Goal: Contribute content: Add original content to the website for others to see

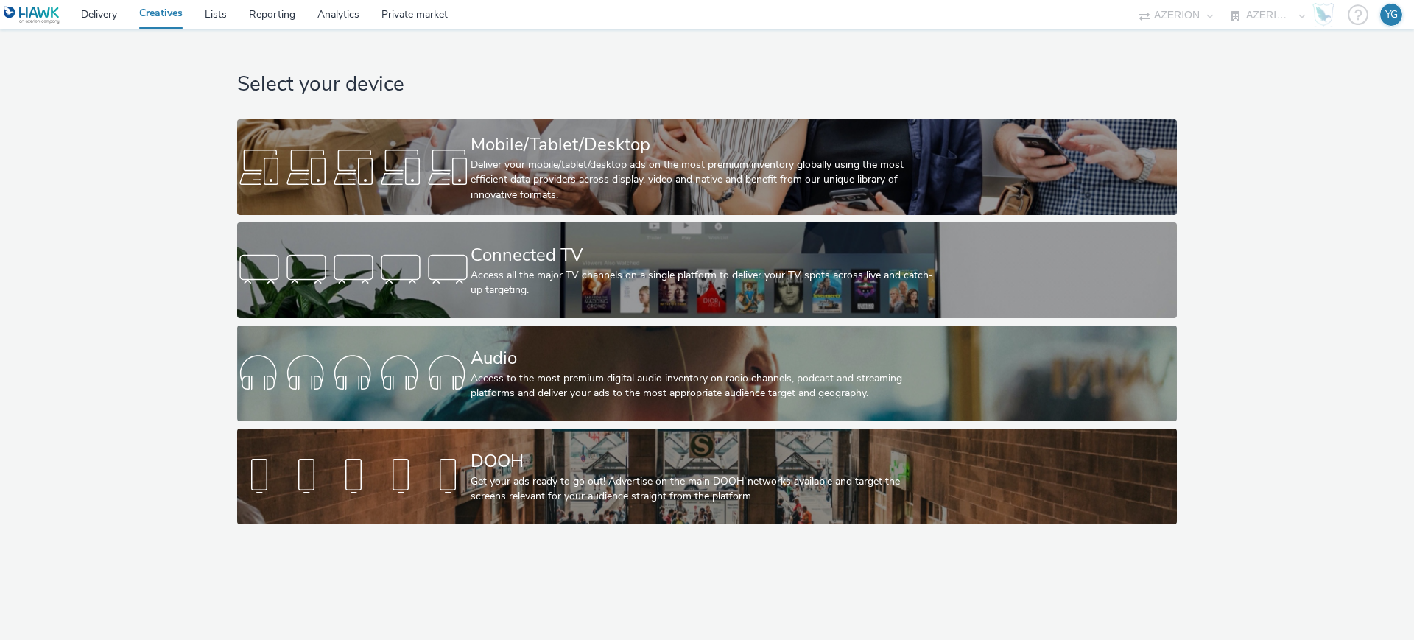
select select "ac009755-aa48-4799-8050-7a339a378eb8"
select select "79162ed7-0017-4339-93b0-3399b708648f"
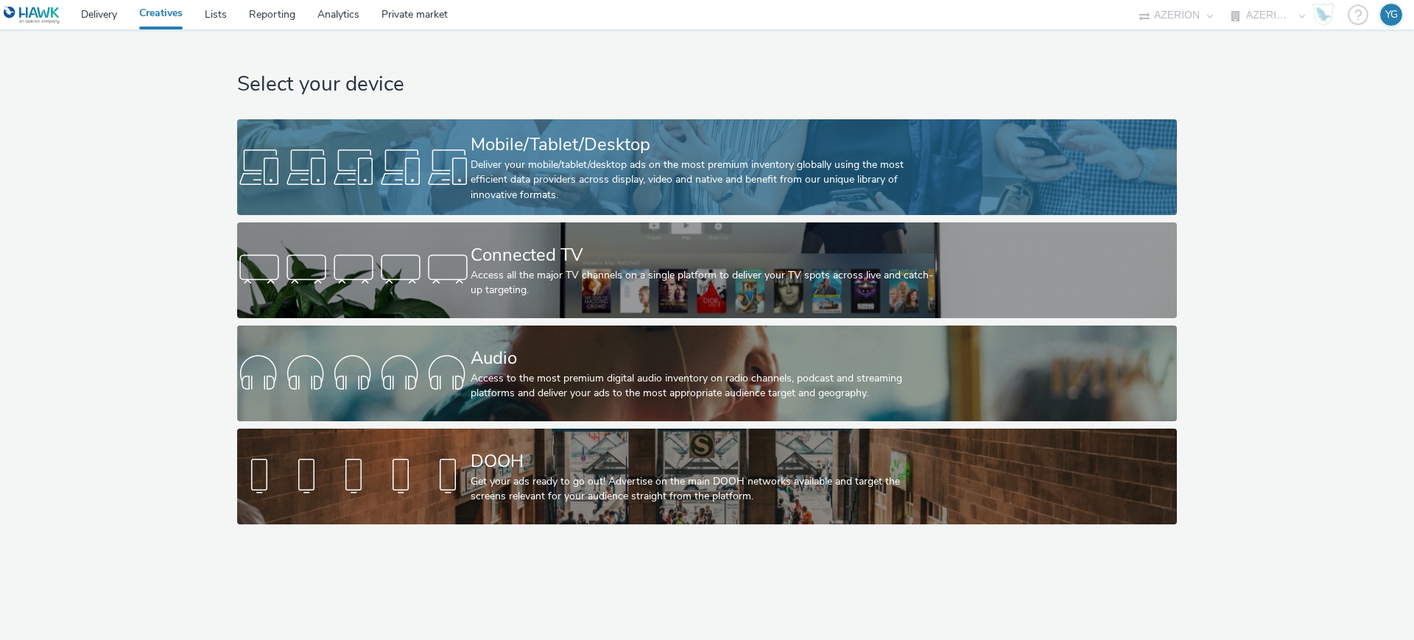
click at [415, 155] on div at bounding box center [354, 167] width 234 height 47
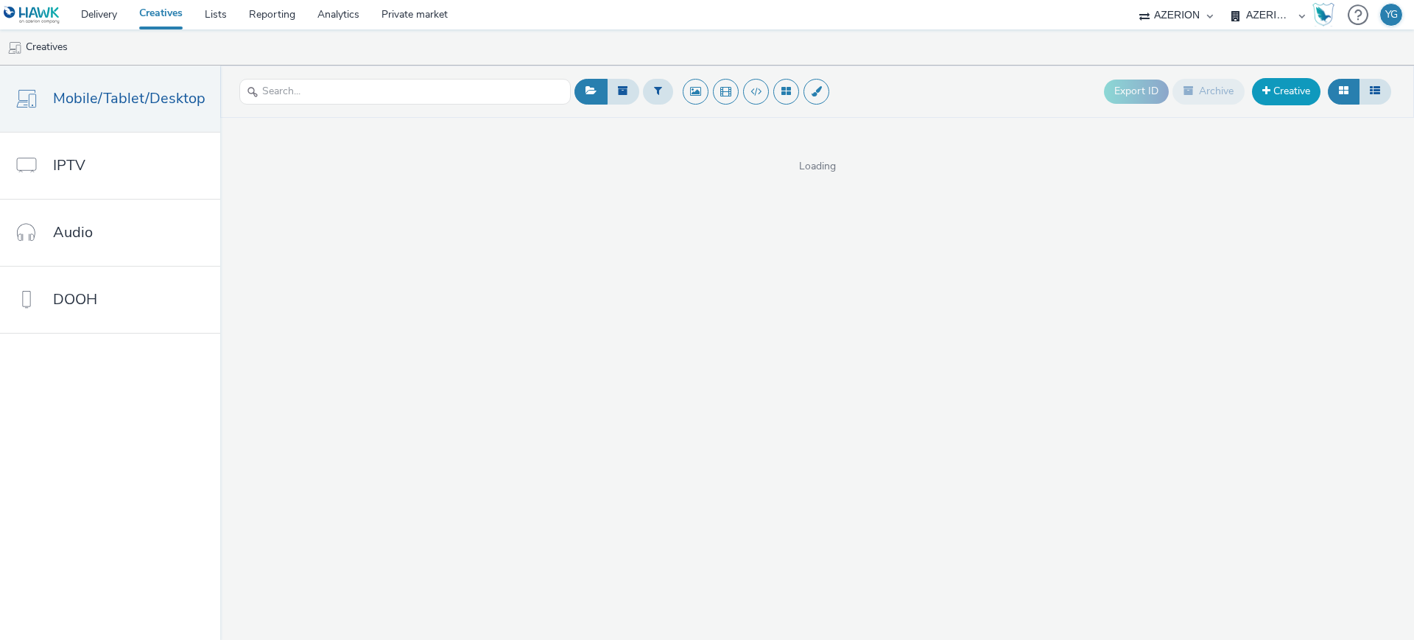
click at [1279, 95] on link "Creative" at bounding box center [1286, 91] width 69 height 27
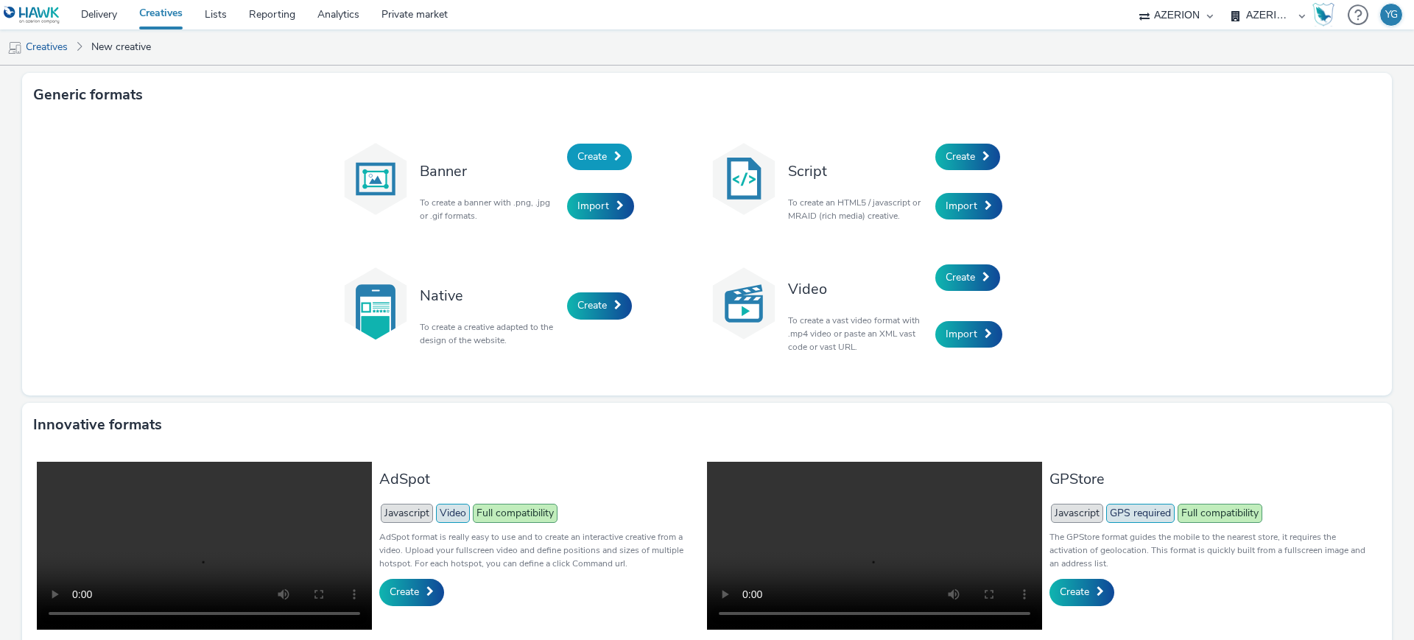
click at [614, 159] on span at bounding box center [617, 156] width 7 height 10
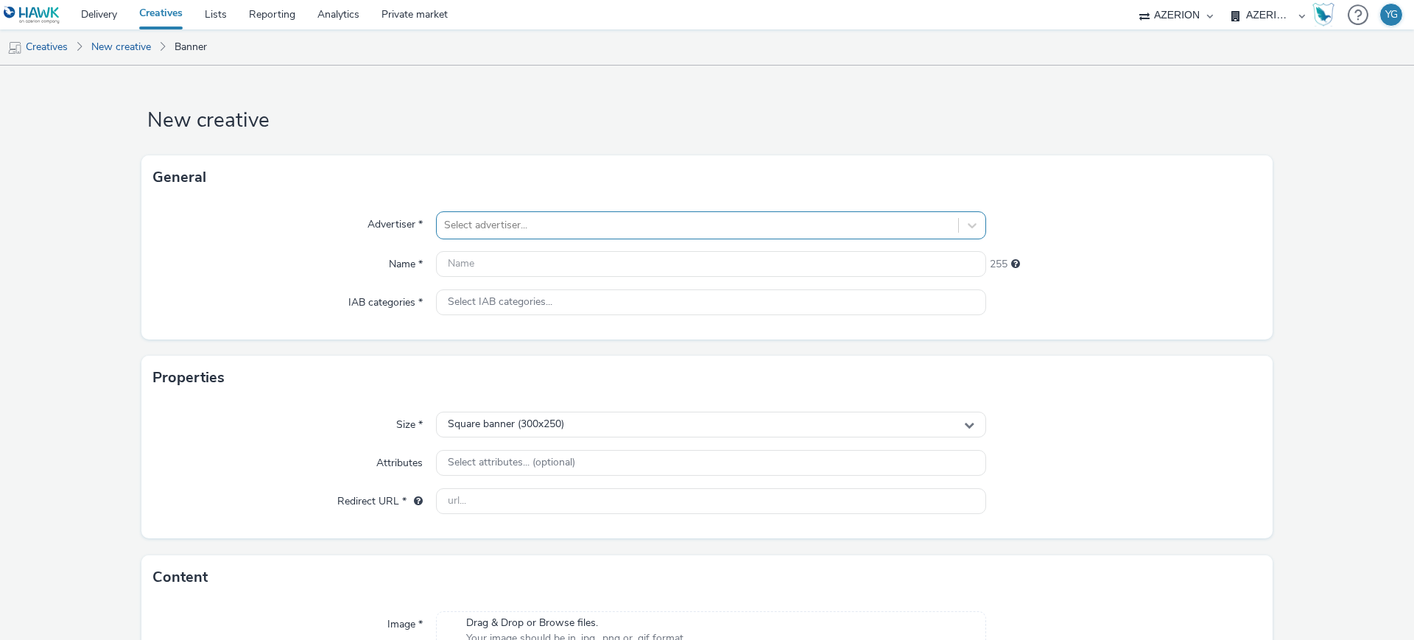
click at [477, 220] on div at bounding box center [697, 226] width 507 height 18
type input "Exce"
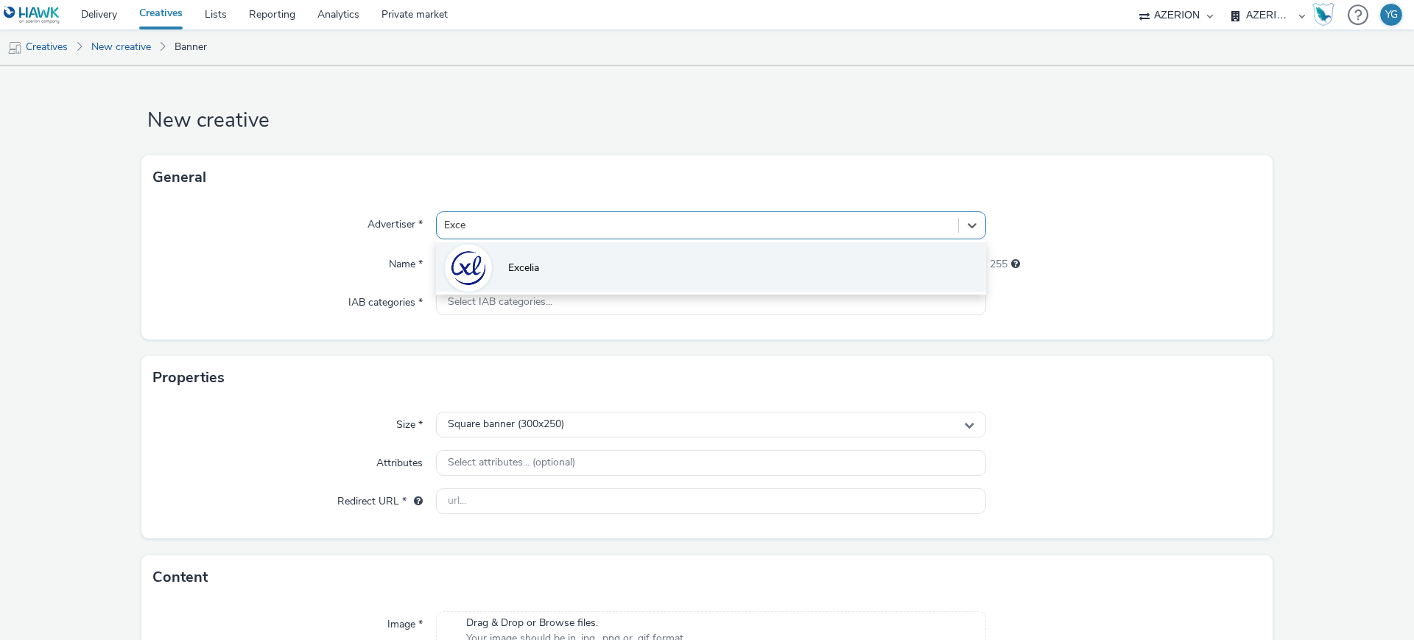
click at [510, 256] on li "Excelia" at bounding box center [711, 266] width 550 height 49
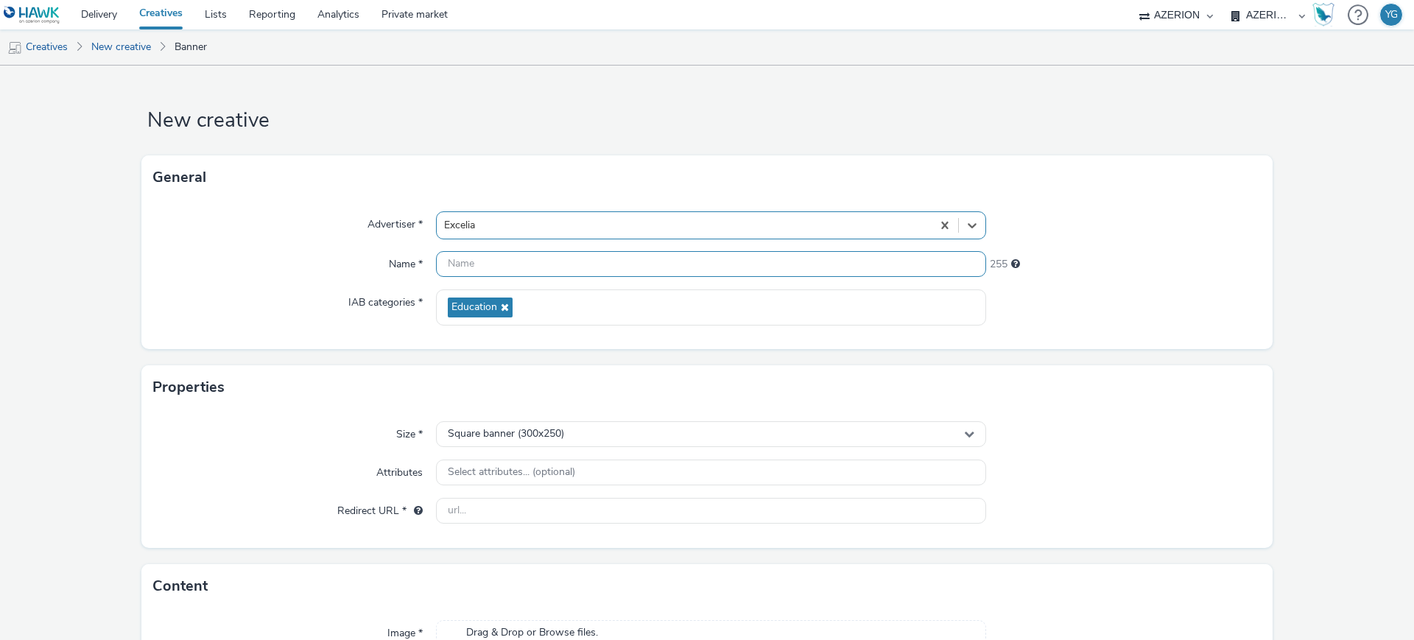
click at [501, 257] on input "text" at bounding box center [711, 264] width 550 height 26
paste input "EXCELIA_JPO [GEOGRAPHIC_DATA][PERSON_NAME]"
paste input "[DATE]_JANVIER 2026"
drag, startPoint x: 589, startPoint y: 265, endPoint x: 609, endPoint y: 265, distance: 19.2
click at [609, 265] on input "EXCELIA_JPO [GEOGRAPHIC_DATA] 25_JANVIER 2026" at bounding box center [711, 264] width 550 height 26
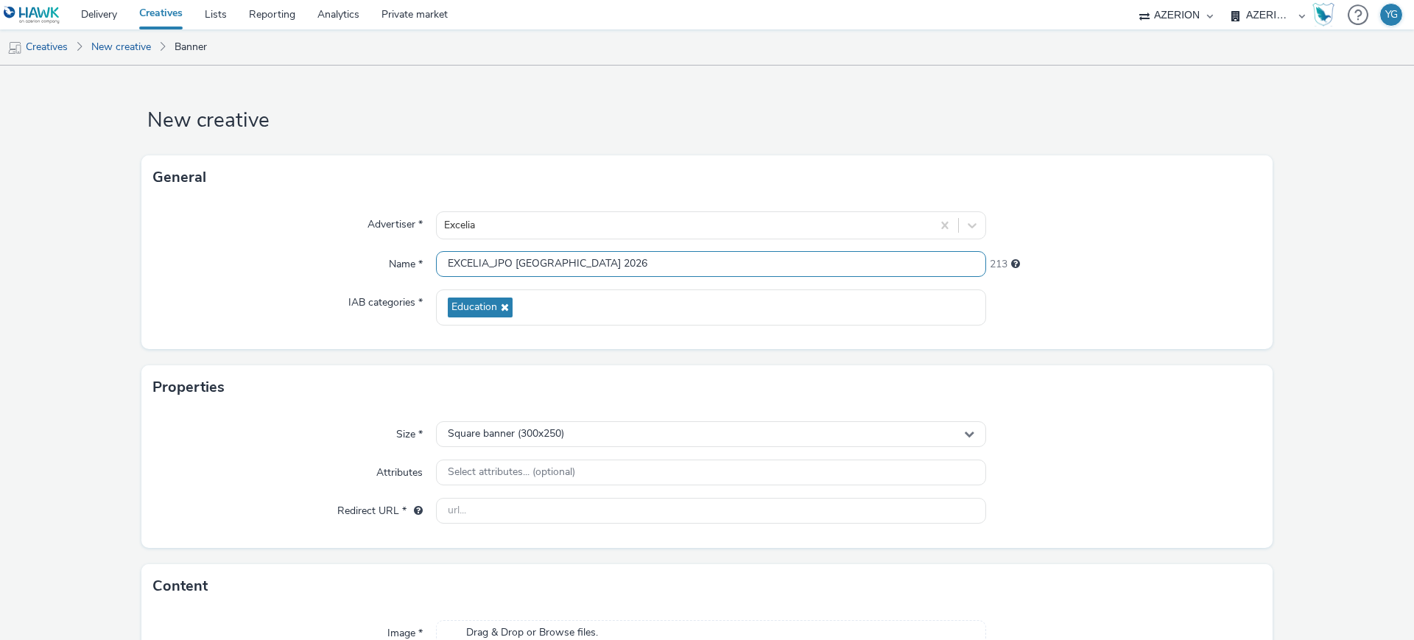
drag, startPoint x: 675, startPoint y: 264, endPoint x: 620, endPoint y: 266, distance: 54.6
click at [622, 266] on input "EXCELIA_JPO [GEOGRAPHIC_DATA] 2026" at bounding box center [711, 264] width 550 height 26
click at [688, 272] on input "EXCELIA_JPO [GEOGRAPHIC_DATA]" at bounding box center [711, 264] width 550 height 26
paste input "Banner_320x50"
drag, startPoint x: 748, startPoint y: 266, endPoint x: 712, endPoint y: 266, distance: 36.1
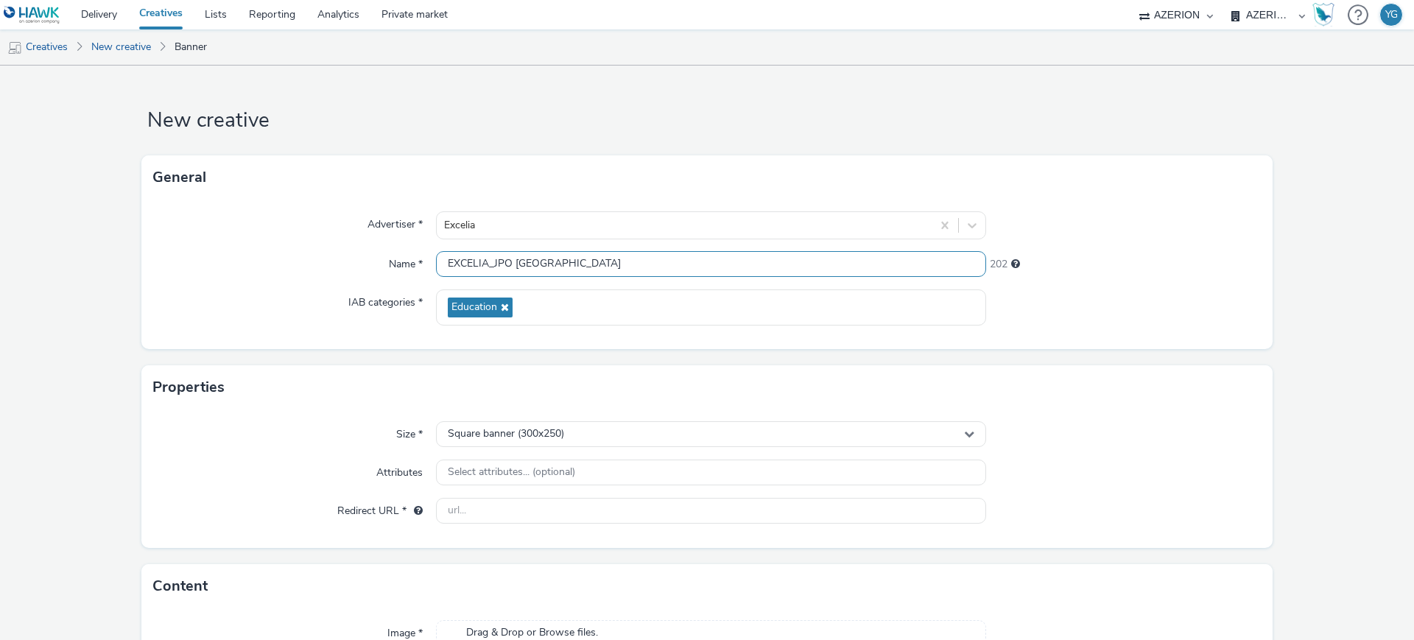
click at [712, 266] on input "EXCELIA_JPO [GEOGRAPHIC_DATA]" at bounding box center [711, 264] width 550 height 26
drag, startPoint x: 702, startPoint y: 266, endPoint x: 669, endPoint y: 267, distance: 33.2
click at [669, 267] on input "EXCELIA_JPO [GEOGRAPHIC_DATA]" at bounding box center [711, 264] width 550 height 26
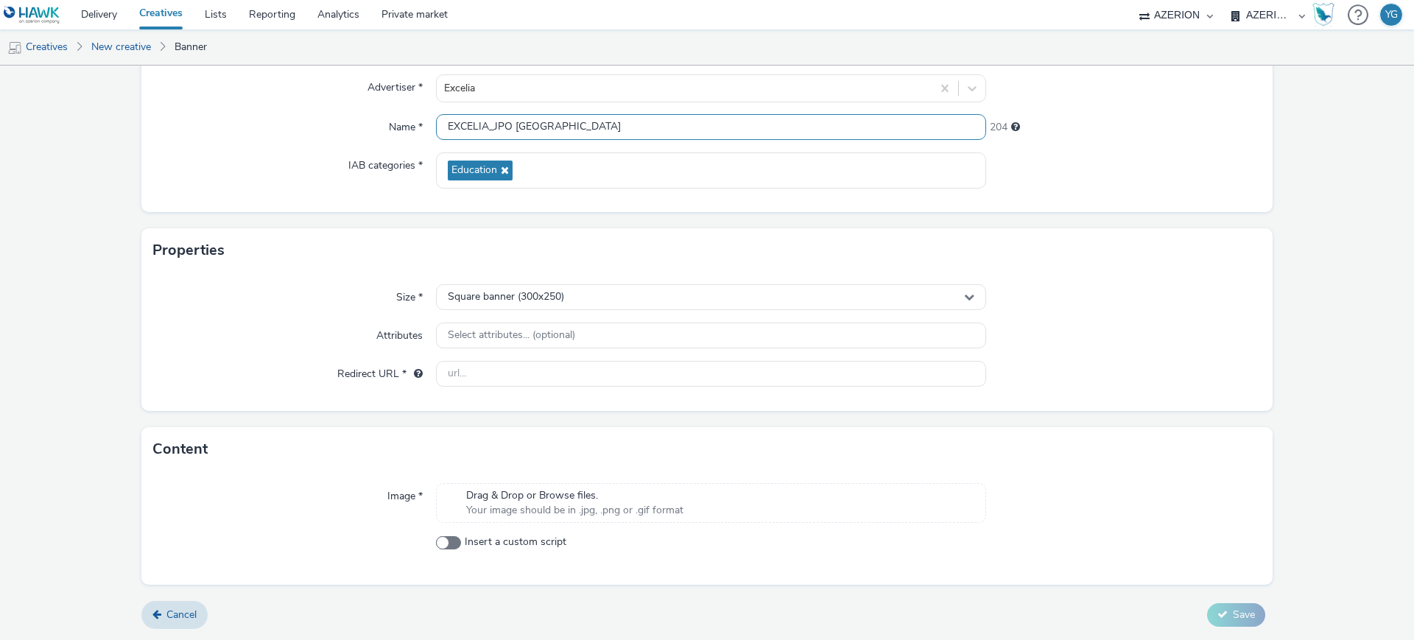
type input "EXCELIA_JPO [GEOGRAPHIC_DATA]"
click at [590, 505] on span "Your image should be in .jpg, .png or .gif format" at bounding box center [574, 510] width 217 height 15
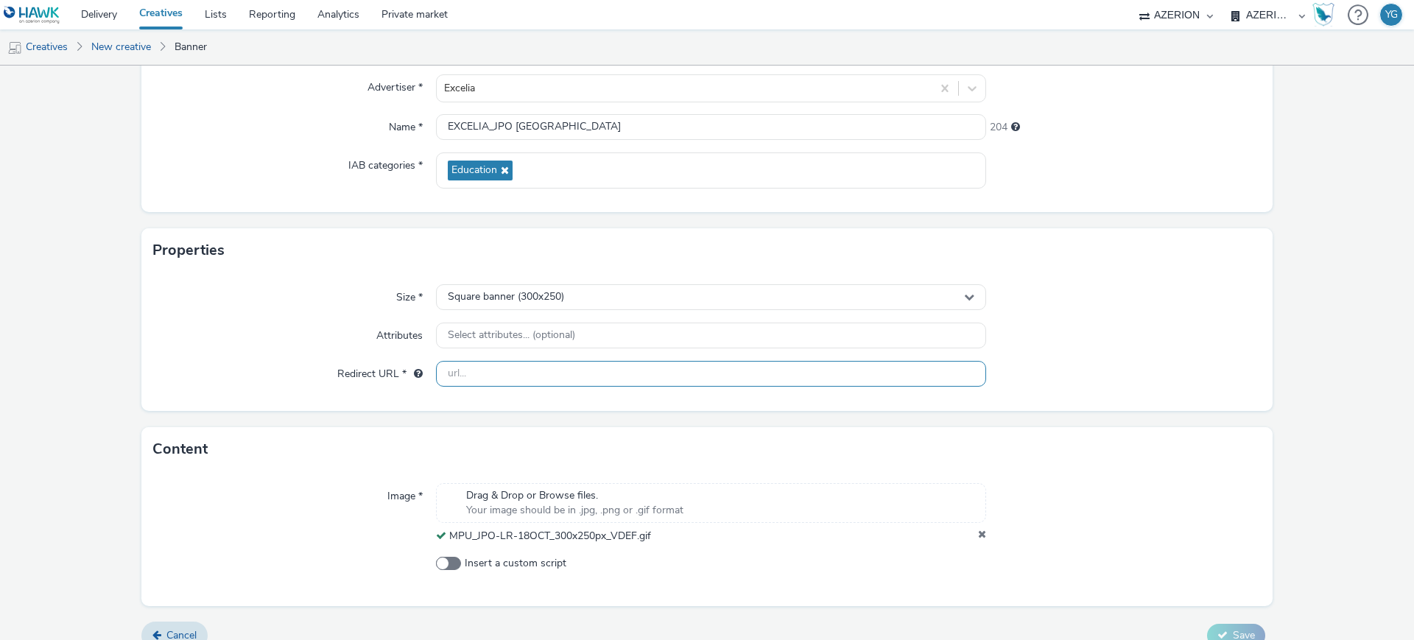
click at [521, 371] on input "text" at bounding box center [711, 374] width 550 height 26
paste input "[URL][DOMAIN_NAME][PERSON_NAME]"
type input "[URL][DOMAIN_NAME][PERSON_NAME]"
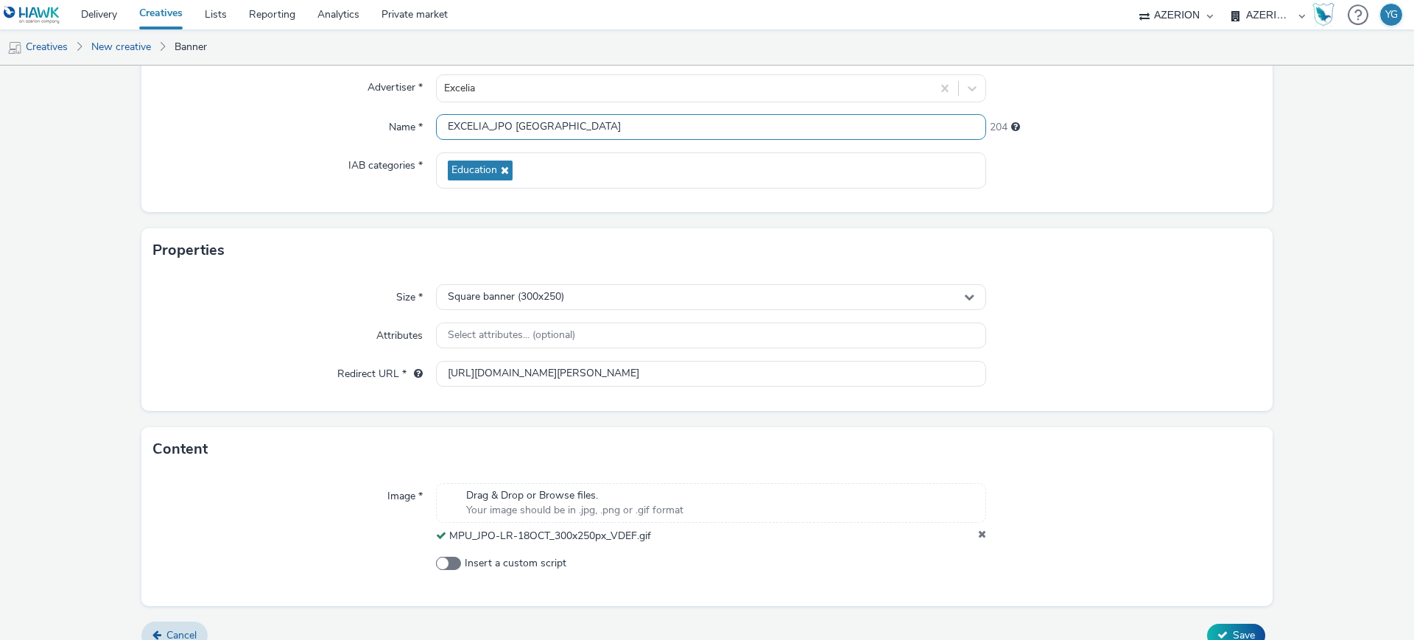
drag, startPoint x: 770, startPoint y: 125, endPoint x: 284, endPoint y: 127, distance: 486.2
click at [284, 127] on div "Name * EXCELIA_JPO [GEOGRAPHIC_DATA] 204" at bounding box center [707, 127] width 1108 height 27
click at [1239, 634] on span "Save" at bounding box center [1244, 635] width 22 height 14
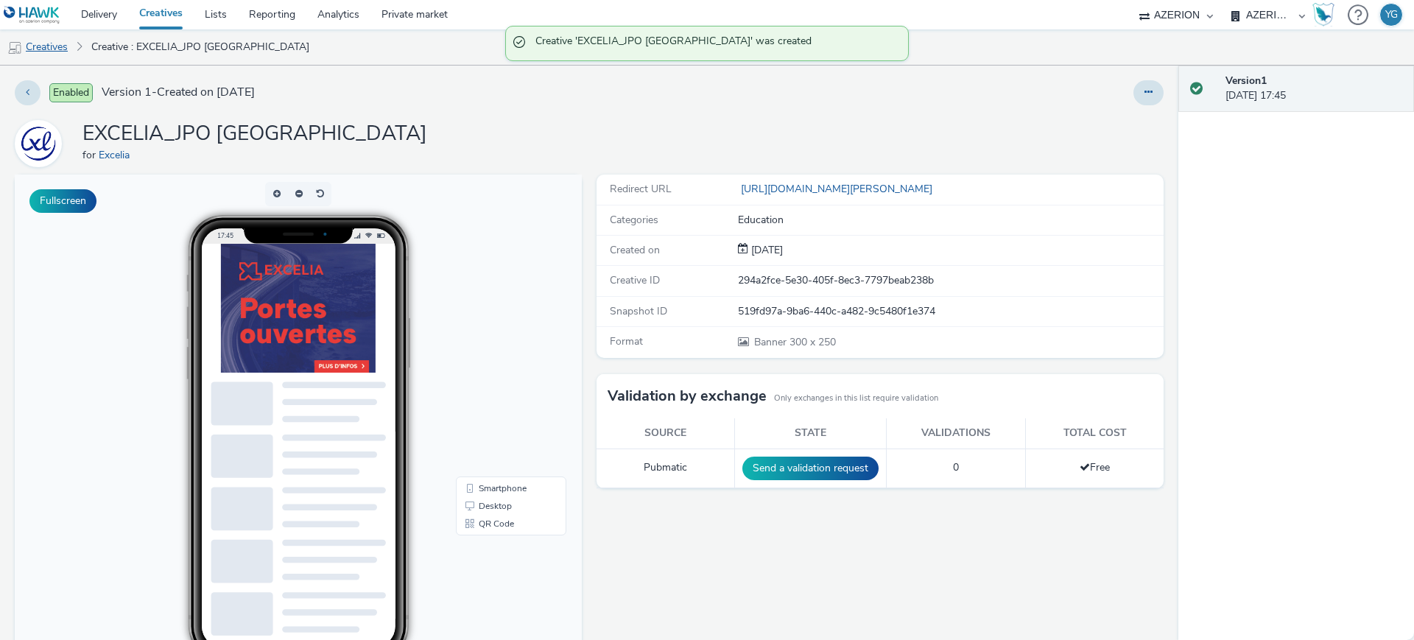
drag, startPoint x: 34, startPoint y: 49, endPoint x: 44, endPoint y: 51, distance: 10.5
click at [34, 49] on link "Creatives" at bounding box center [37, 46] width 75 height 35
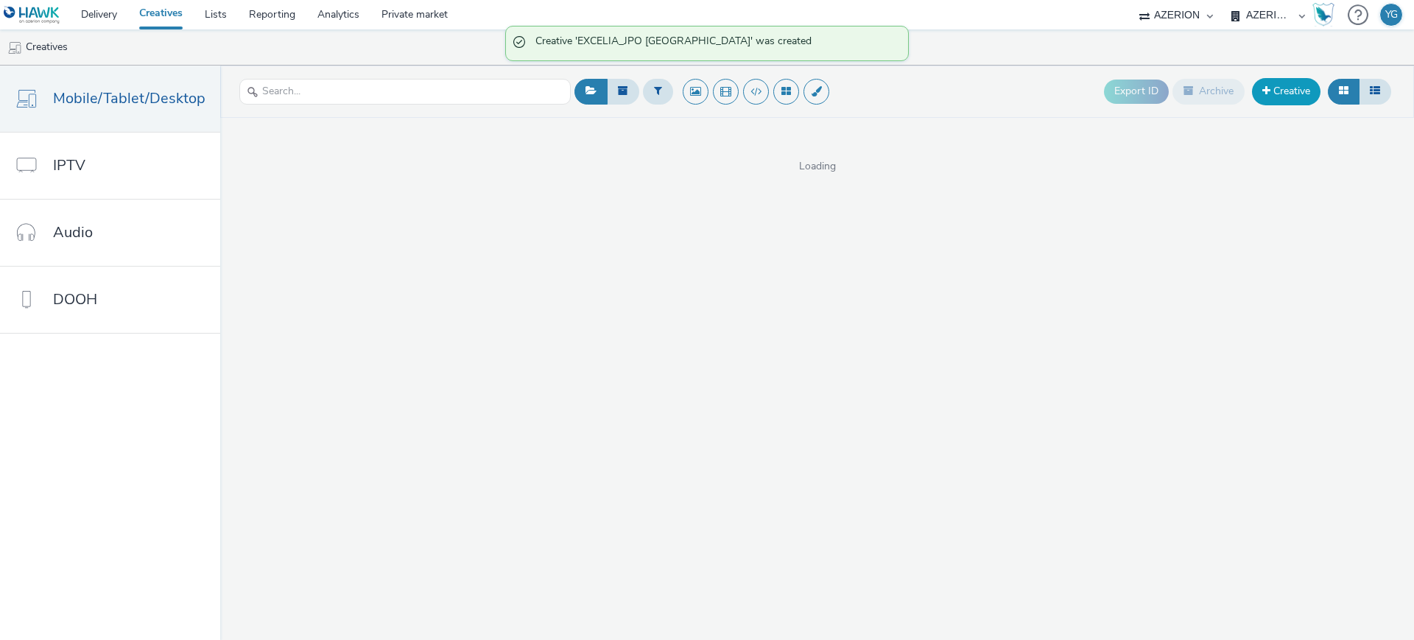
click at [1275, 90] on link "Creative" at bounding box center [1286, 91] width 69 height 27
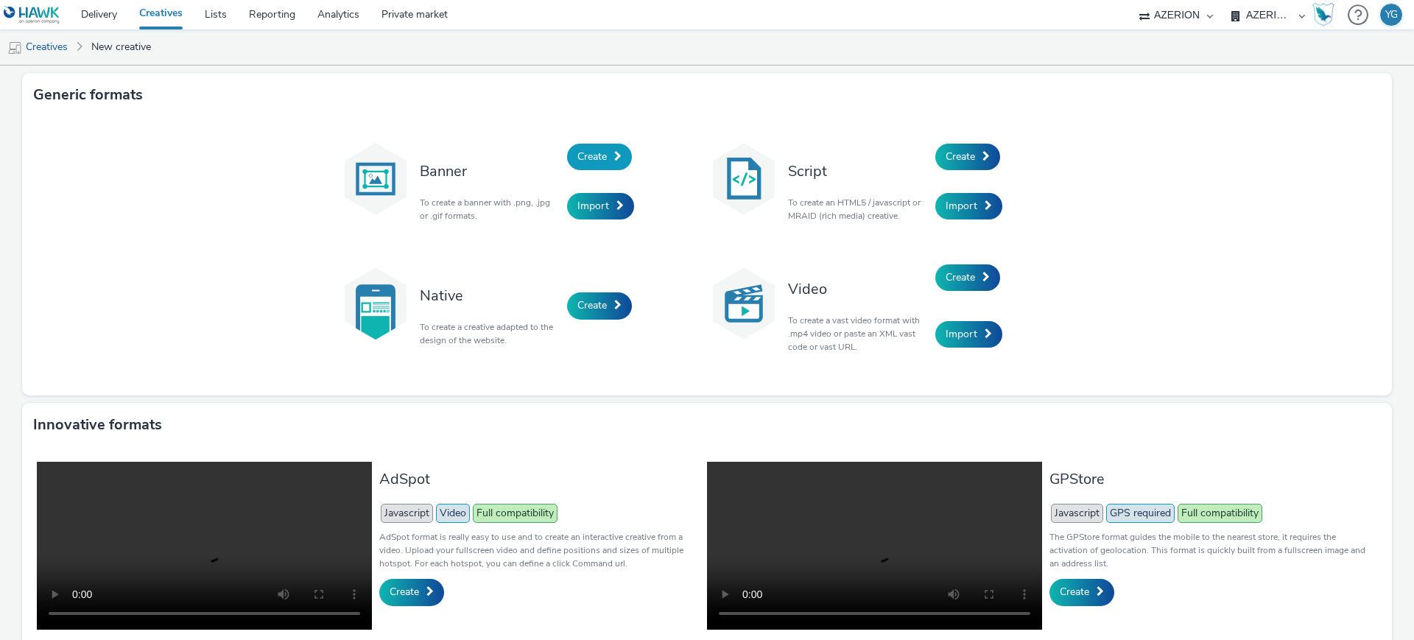
click at [588, 155] on span "Create" at bounding box center [592, 157] width 29 height 14
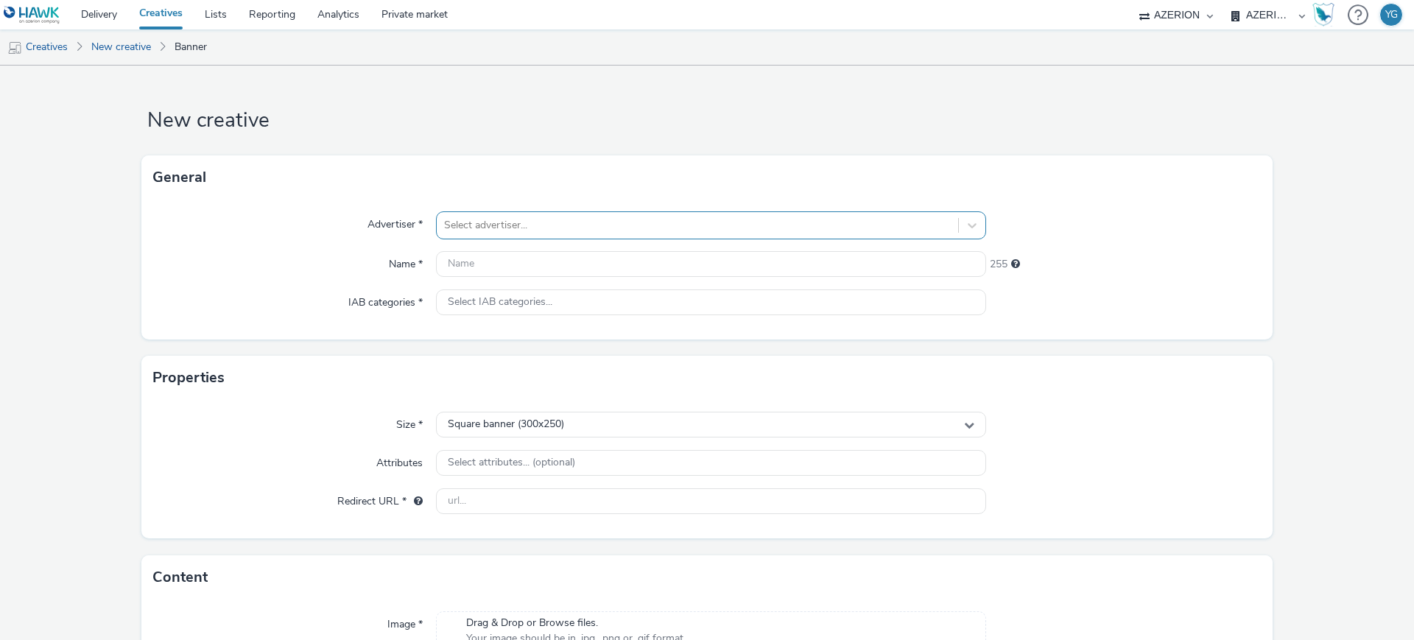
click at [549, 220] on div at bounding box center [697, 226] width 507 height 18
type input "eXCEL"
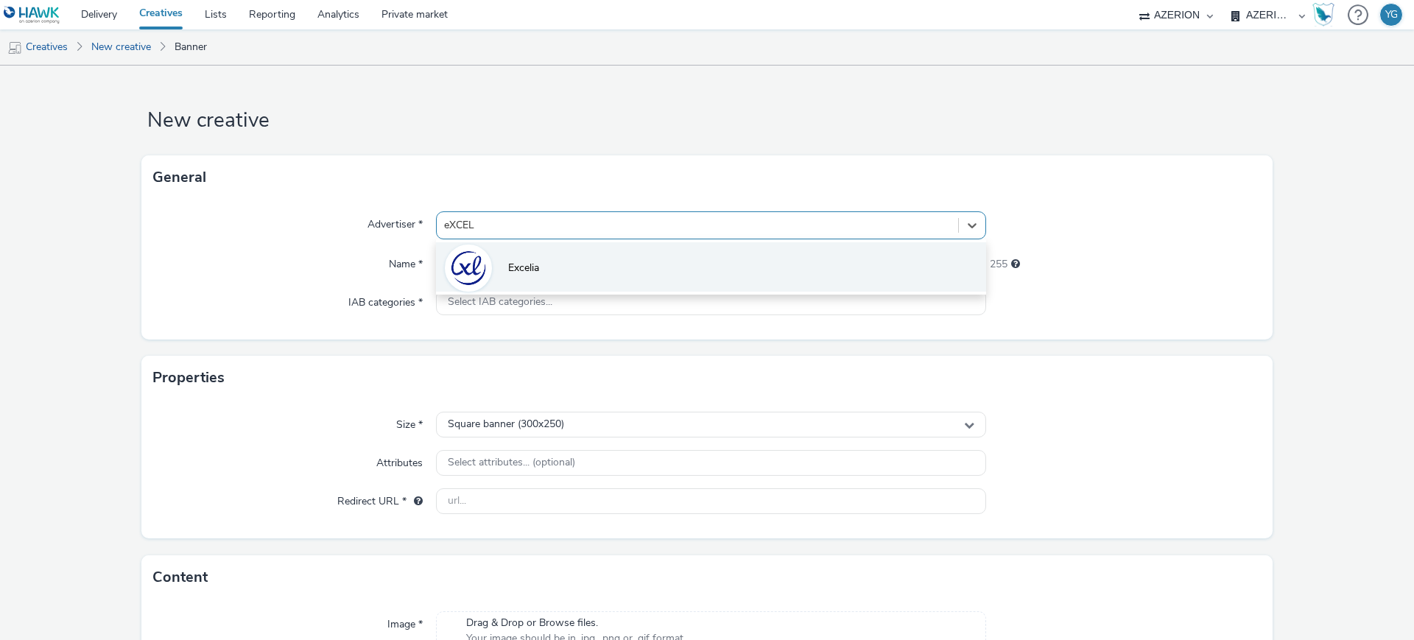
click at [561, 250] on li "Excelia" at bounding box center [711, 266] width 550 height 49
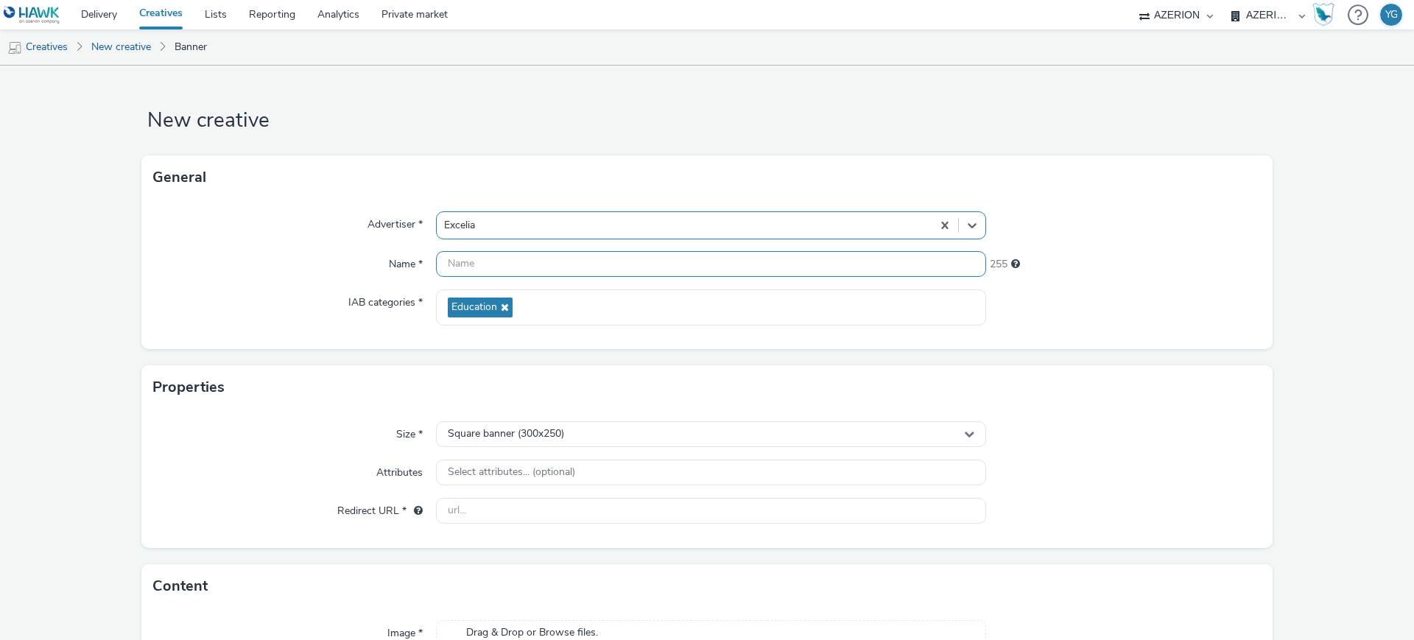
click at [490, 262] on input "text" at bounding box center [711, 264] width 550 height 26
paste input "EXCELIA_JPO [GEOGRAPHIC_DATA]"
drag, startPoint x: 692, startPoint y: 266, endPoint x: 670, endPoint y: 266, distance: 21.4
click at [670, 266] on input "EXCELIA_JPO [GEOGRAPHIC_DATA]" at bounding box center [711, 264] width 550 height 26
type input "EXCELIA_JPO [GEOGRAPHIC_DATA]"
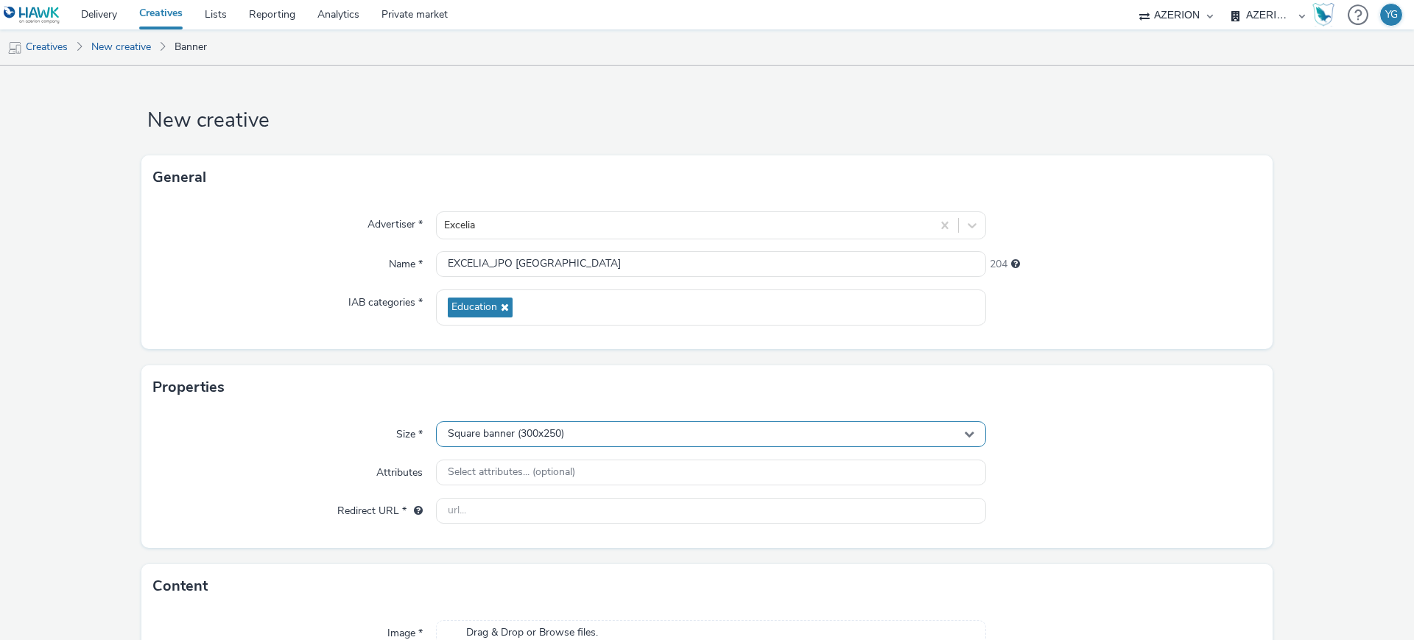
click at [603, 424] on div "Square banner (300x250)" at bounding box center [711, 434] width 550 height 26
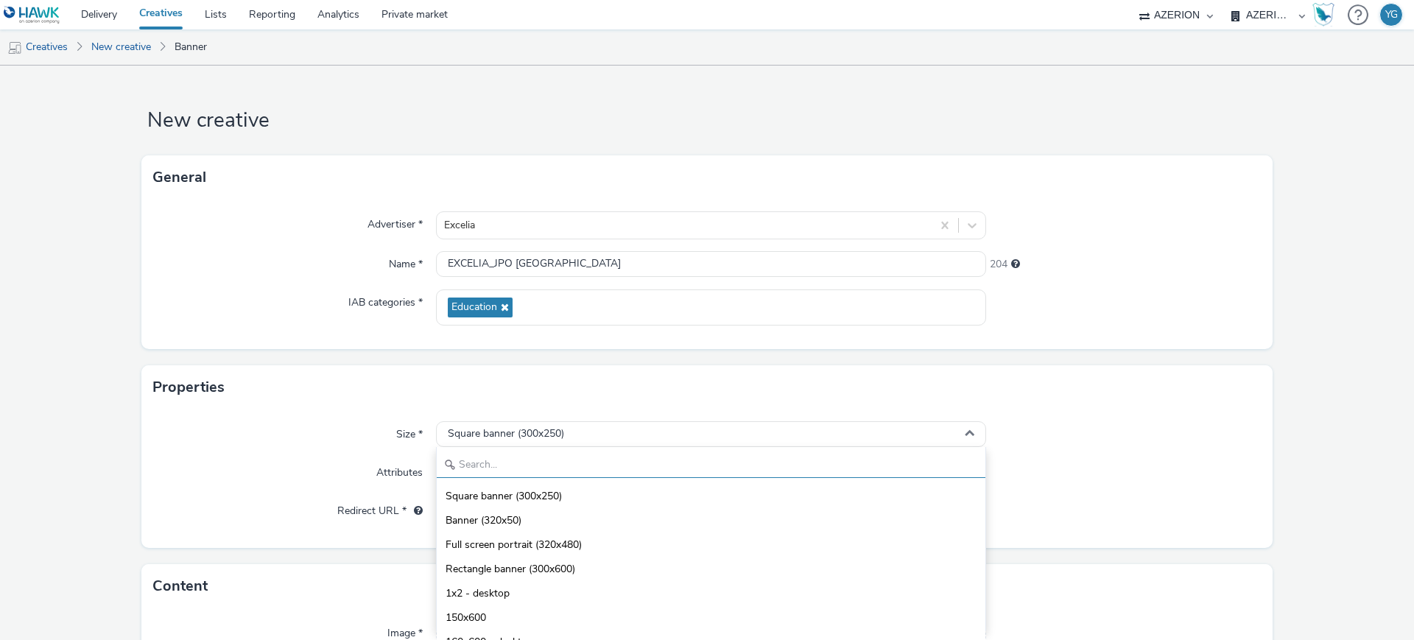
click at [589, 463] on input "text" at bounding box center [711, 465] width 549 height 26
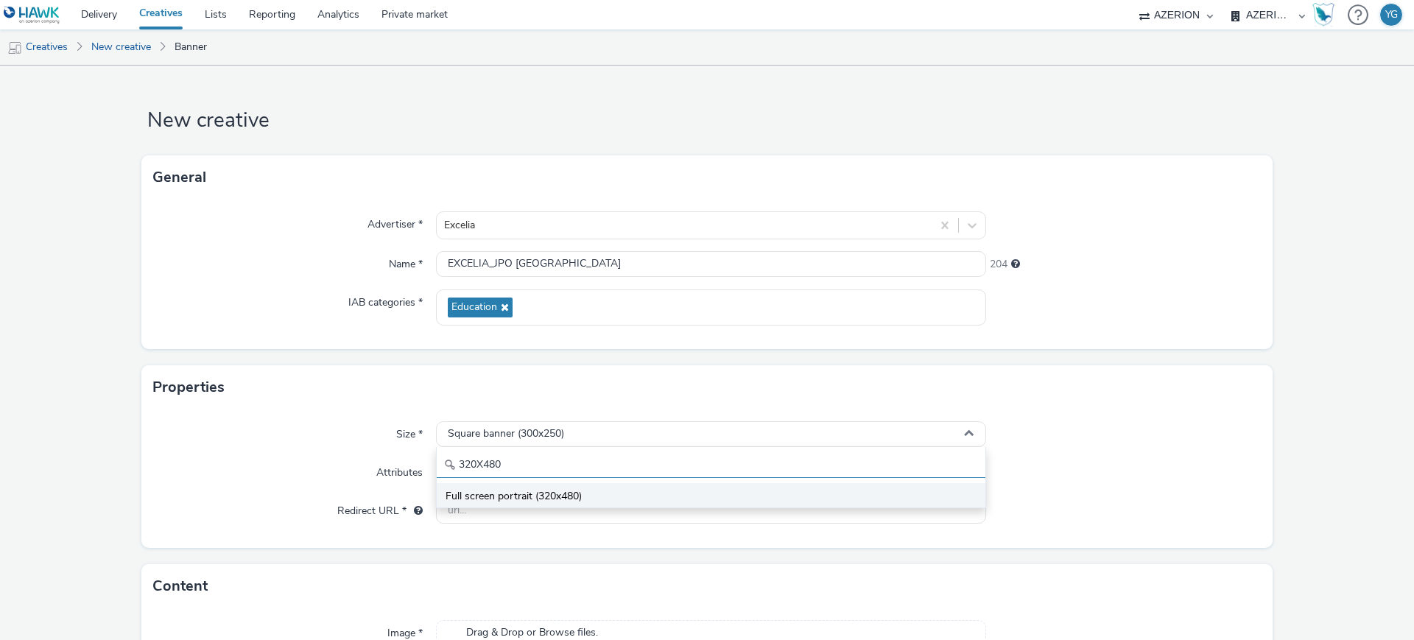
type input "320X480"
click at [564, 494] on span "Full screen portrait (320x480)" at bounding box center [514, 496] width 136 height 15
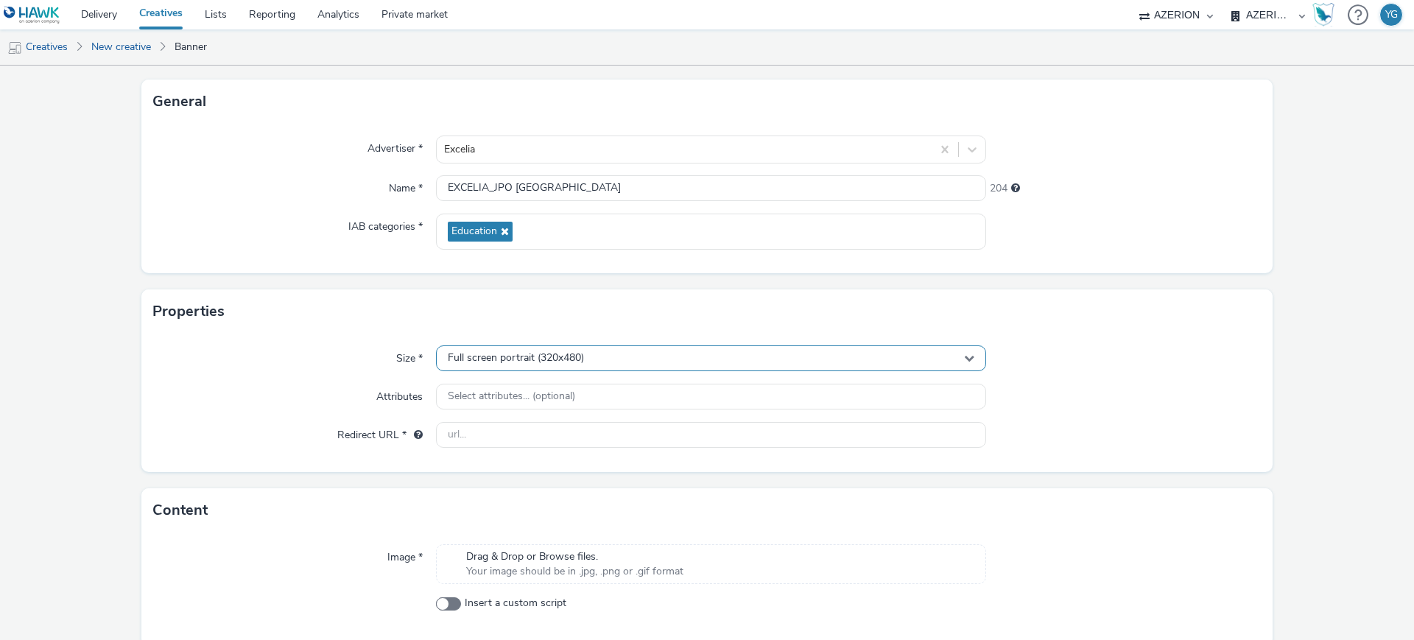
scroll to position [137, 0]
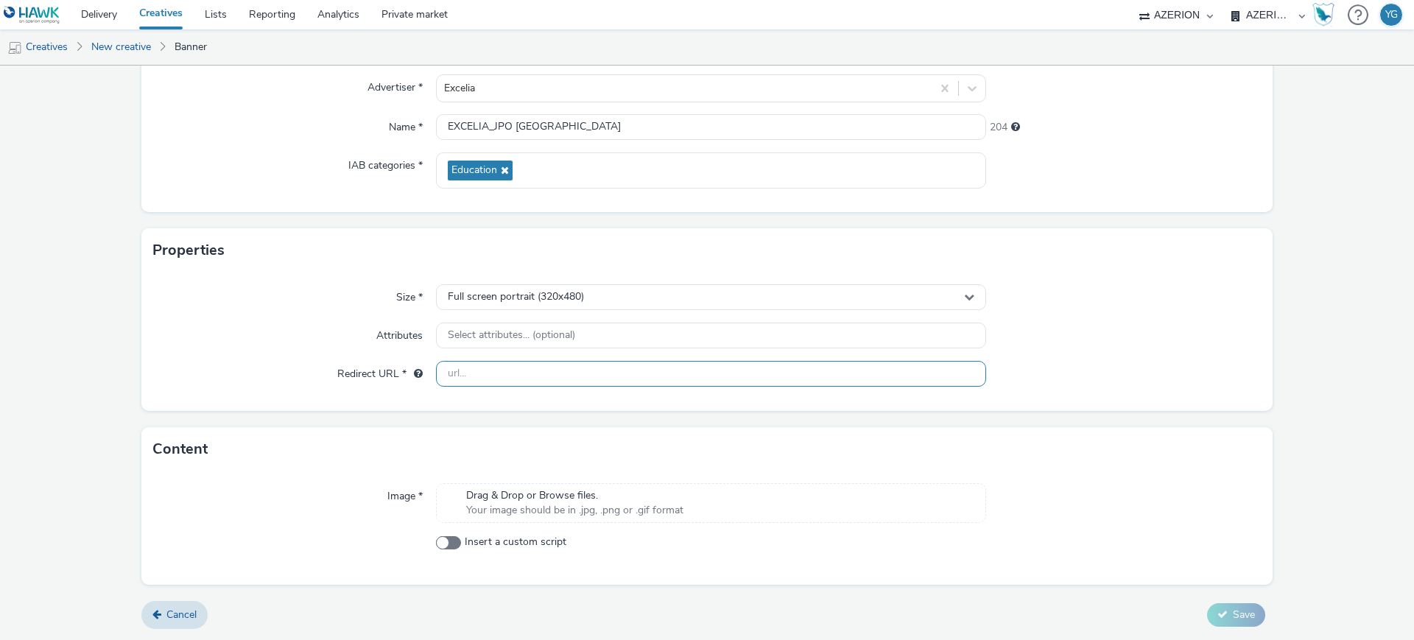
click at [482, 382] on input "text" at bounding box center [711, 374] width 550 height 26
paste input "[URL][DOMAIN_NAME][PERSON_NAME]"
type input "[URL][DOMAIN_NAME][PERSON_NAME]"
click at [561, 510] on span "Your image should be in .jpg, .png or .gif format" at bounding box center [574, 510] width 217 height 15
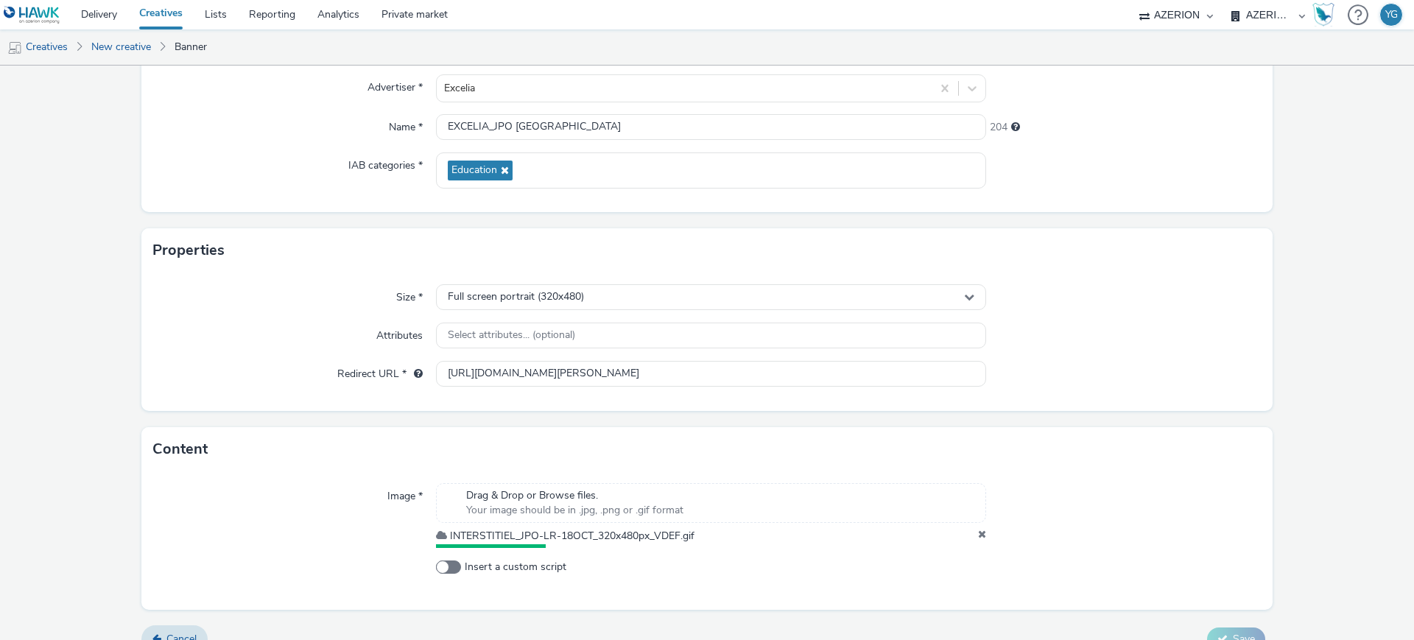
scroll to position [0, 0]
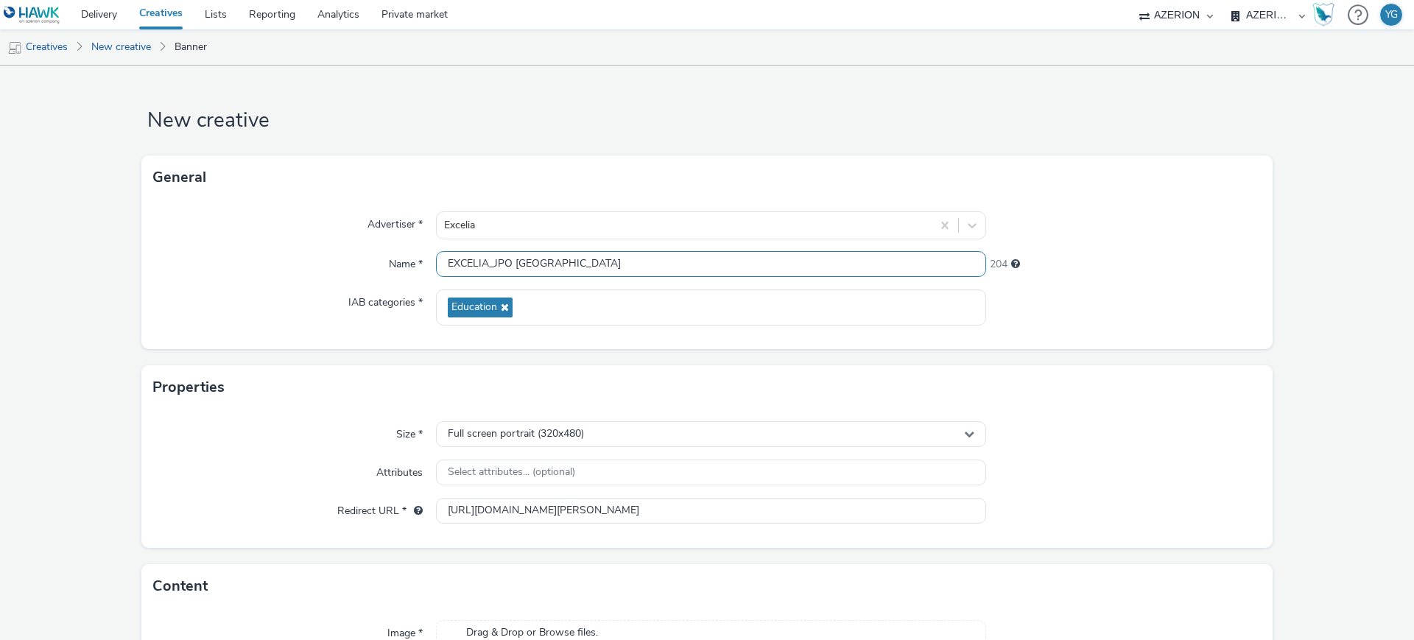
drag, startPoint x: 740, startPoint y: 262, endPoint x: 669, endPoint y: 262, distance: 71.5
click at [669, 262] on input "EXCELIA_JPO [GEOGRAPHIC_DATA]" at bounding box center [711, 264] width 550 height 26
type input "EXCELIA_JPO [GEOGRAPHIC_DATA]"
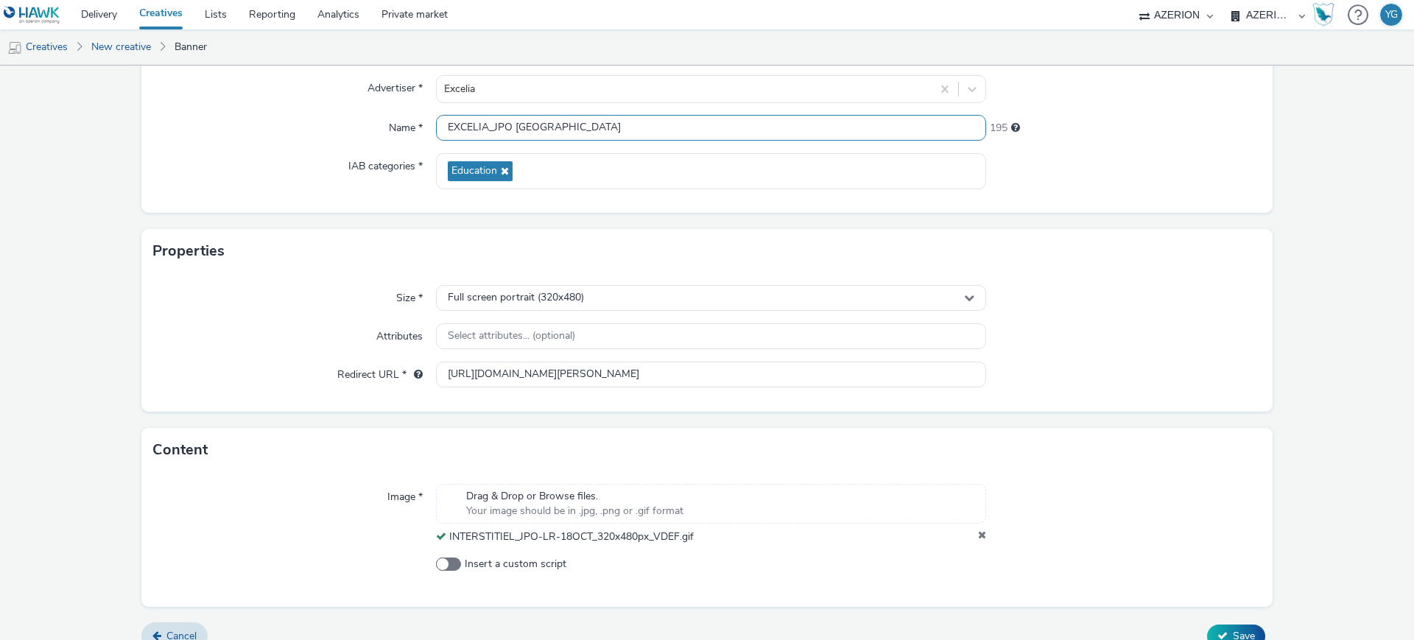
scroll to position [158, 0]
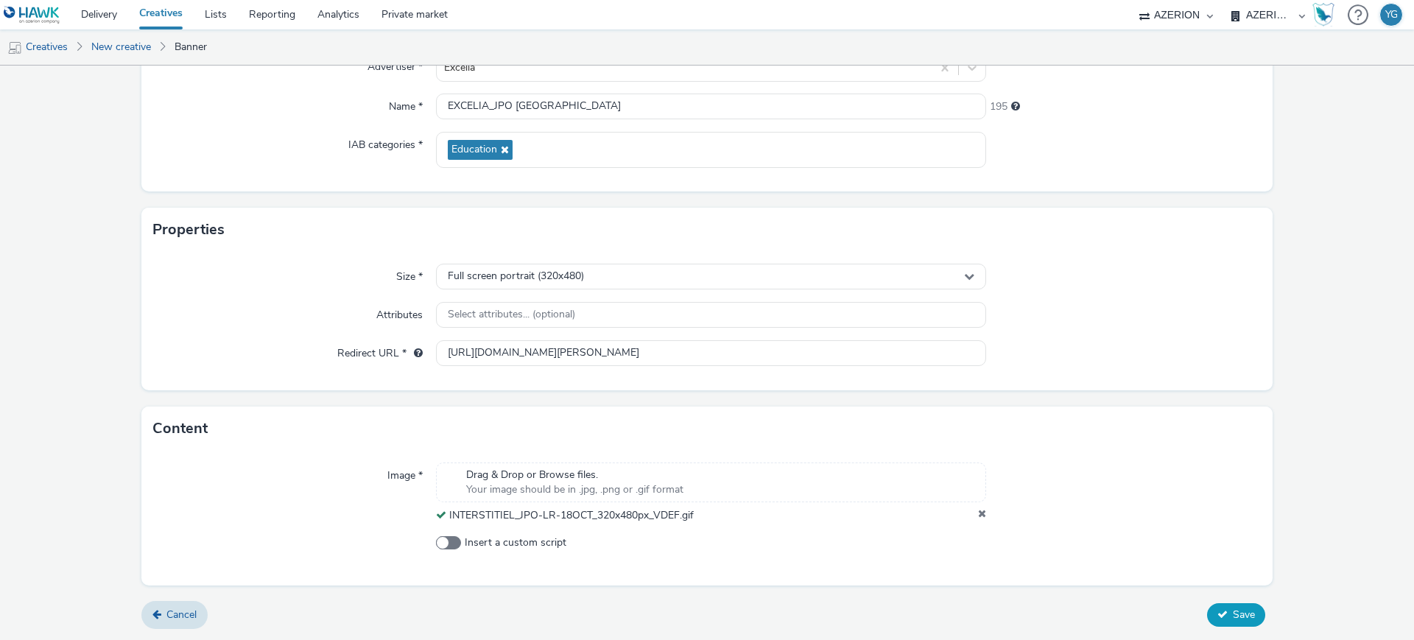
click at [1233, 620] on span "Save" at bounding box center [1244, 615] width 22 height 14
